Goal: Complete application form

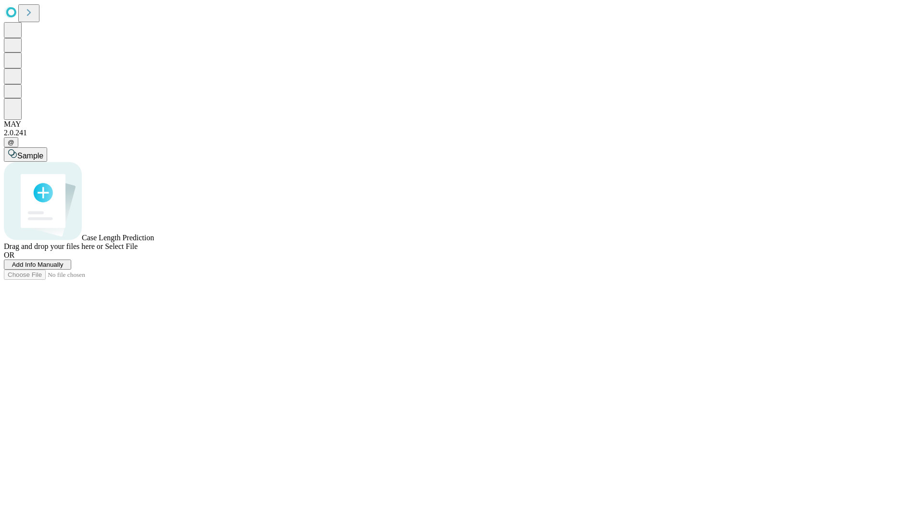
click at [64, 268] on span "Add Info Manually" at bounding box center [38, 264] width 52 height 7
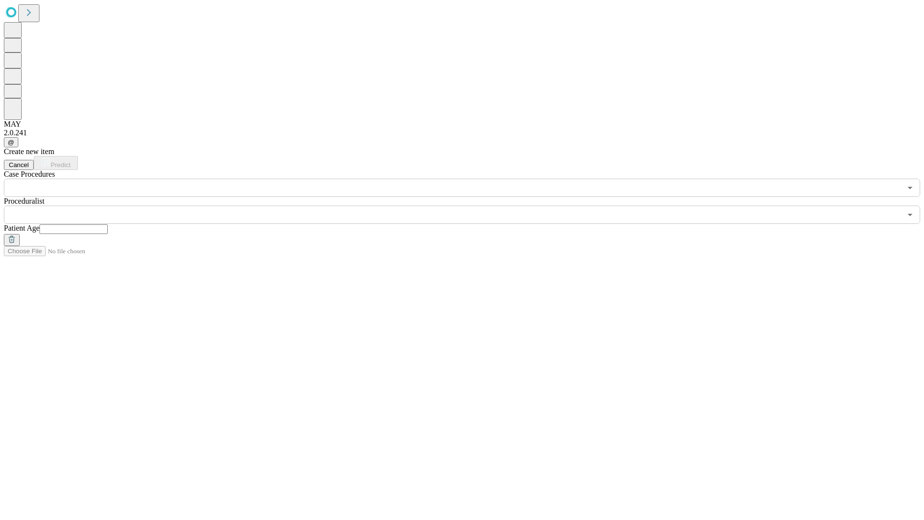
click at [108, 224] on input "text" at bounding box center [73, 229] width 68 height 10
type input "**"
click at [469, 206] on input "text" at bounding box center [453, 215] width 898 height 18
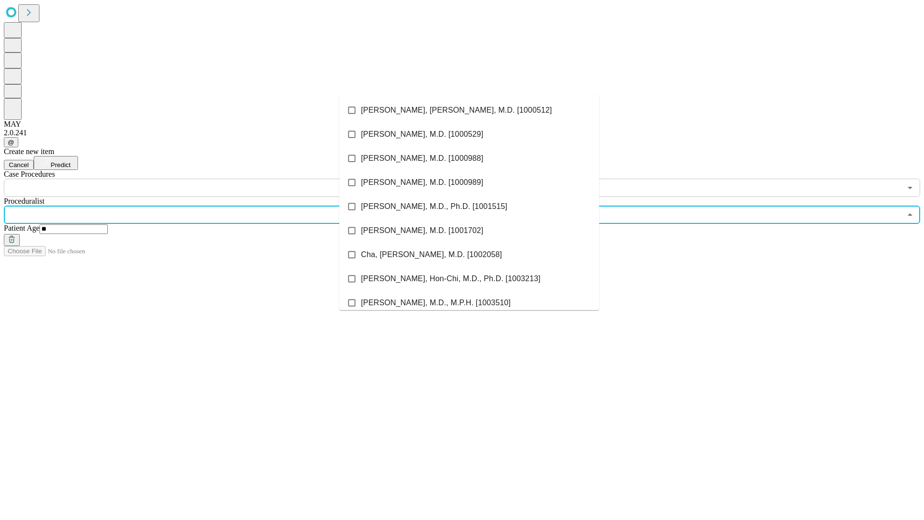
click at [469, 110] on li "[PERSON_NAME], [PERSON_NAME], M.D. [1000512]" at bounding box center [469, 110] width 260 height 24
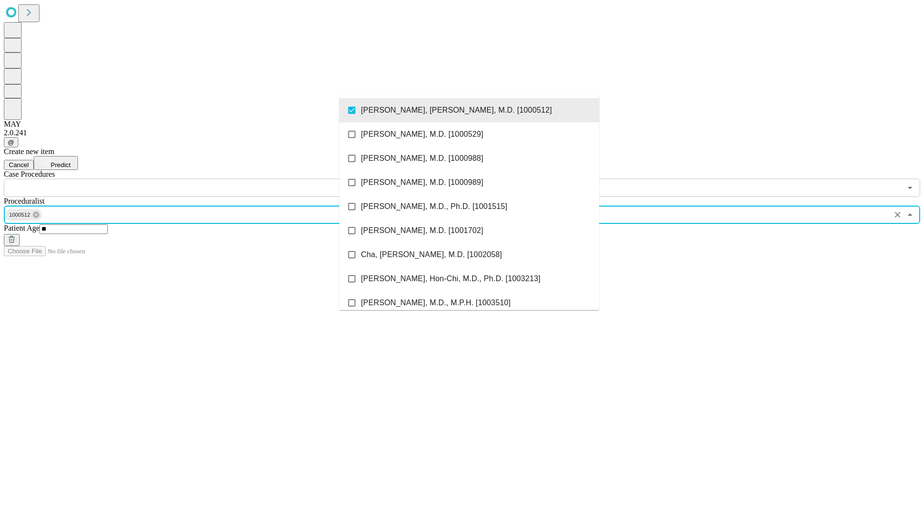
click at [202, 179] on input "text" at bounding box center [453, 188] width 898 height 18
